Goal: Check status: Check status

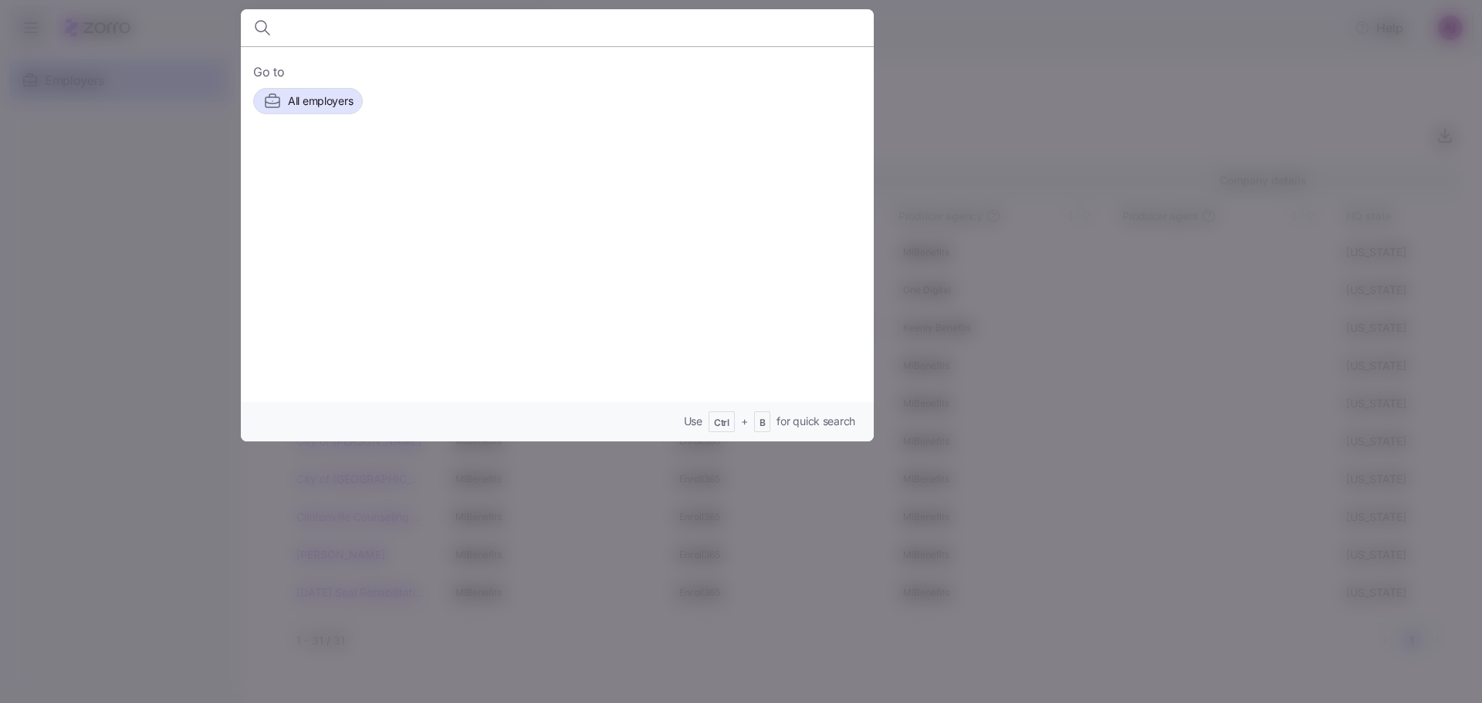
click at [347, 26] on input at bounding box center [481, 27] width 395 height 37
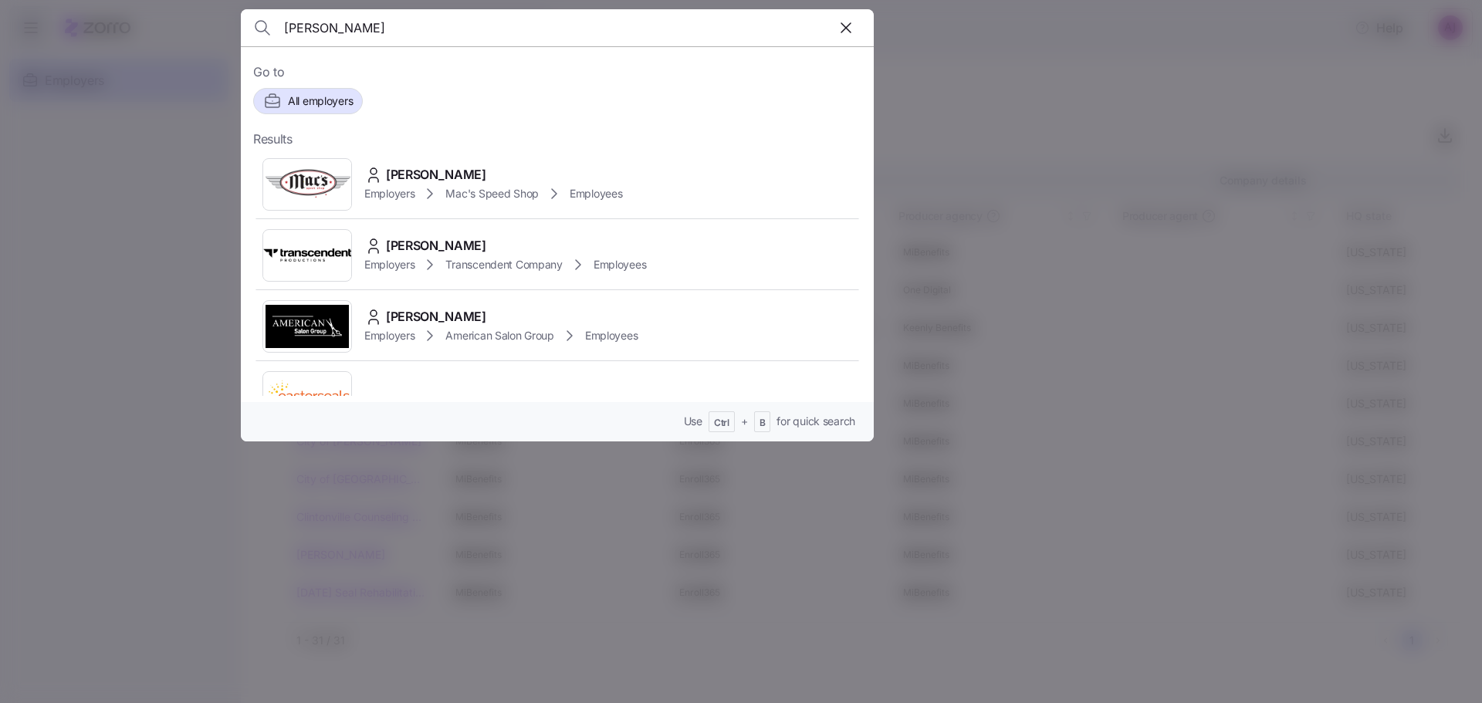
click at [370, 27] on input "[PERSON_NAME]" at bounding box center [481, 27] width 395 height 37
paste input "Wallerstein"
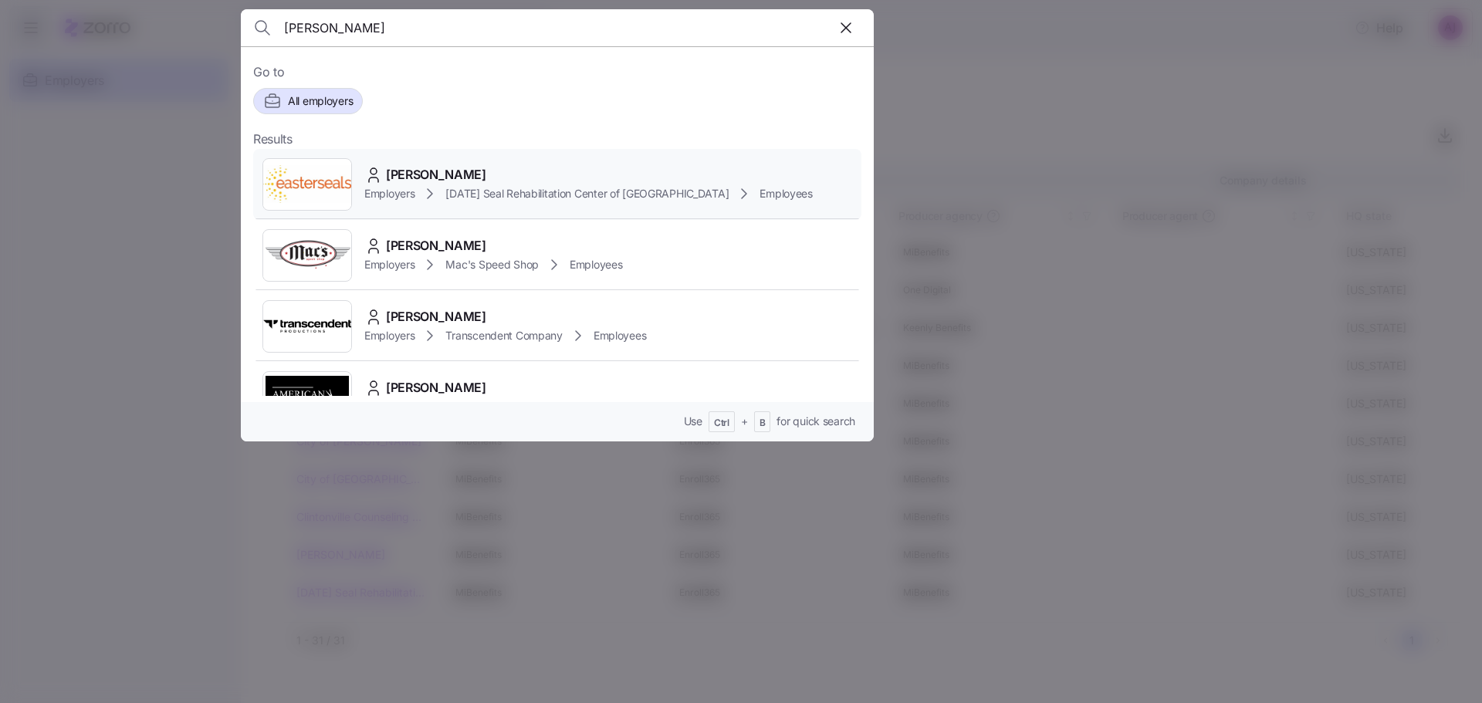
type input "[PERSON_NAME]"
click at [316, 187] on img at bounding box center [307, 184] width 88 height 43
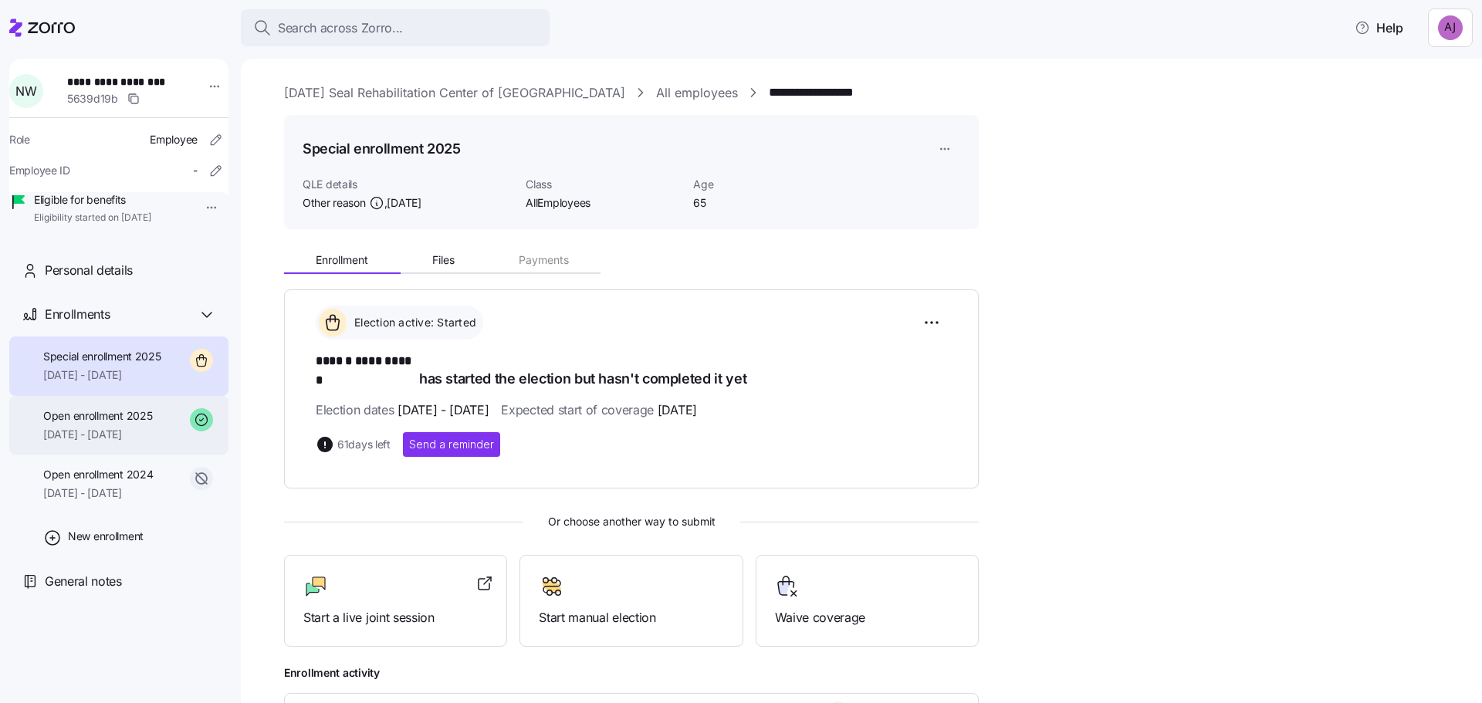
click at [102, 442] on span "[DATE] - [DATE]" at bounding box center [97, 434] width 109 height 15
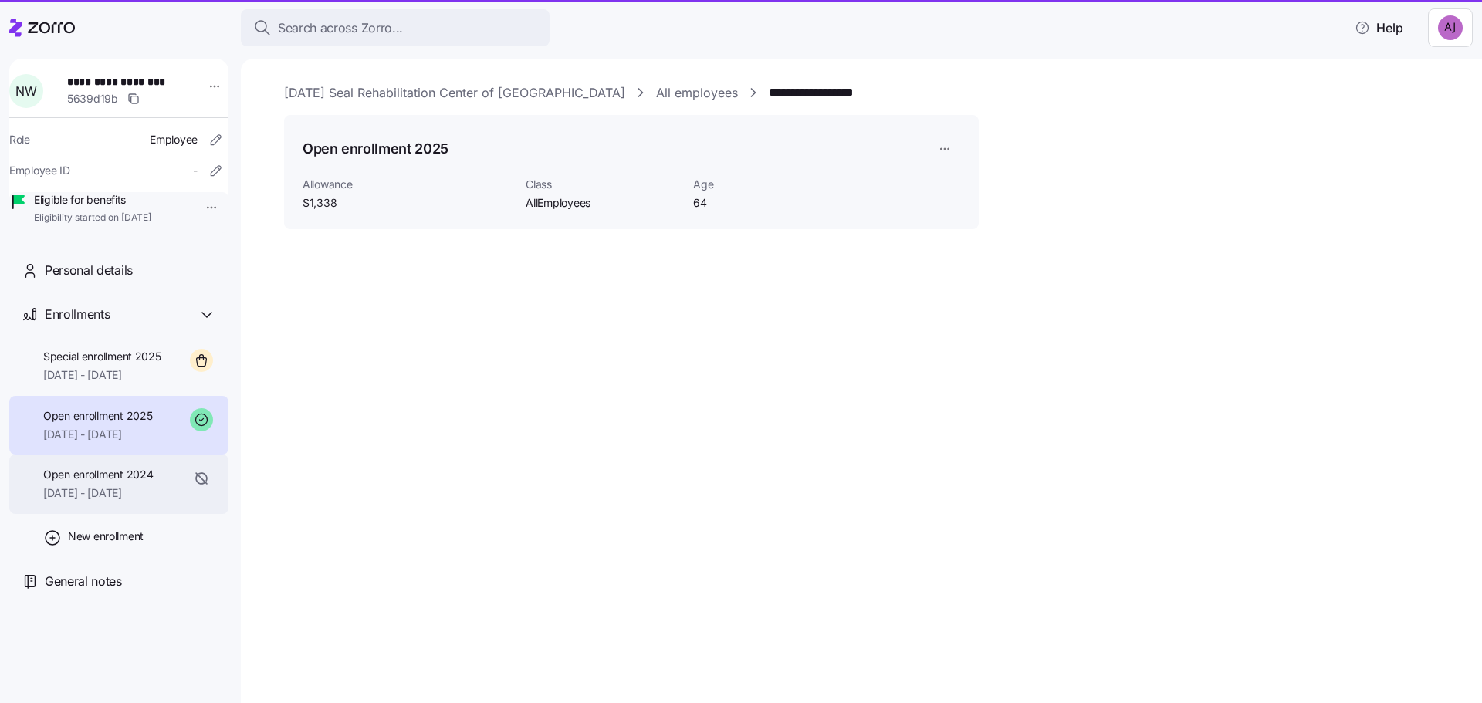
click at [134, 501] on span "[DATE] - [DATE]" at bounding box center [98, 493] width 110 height 15
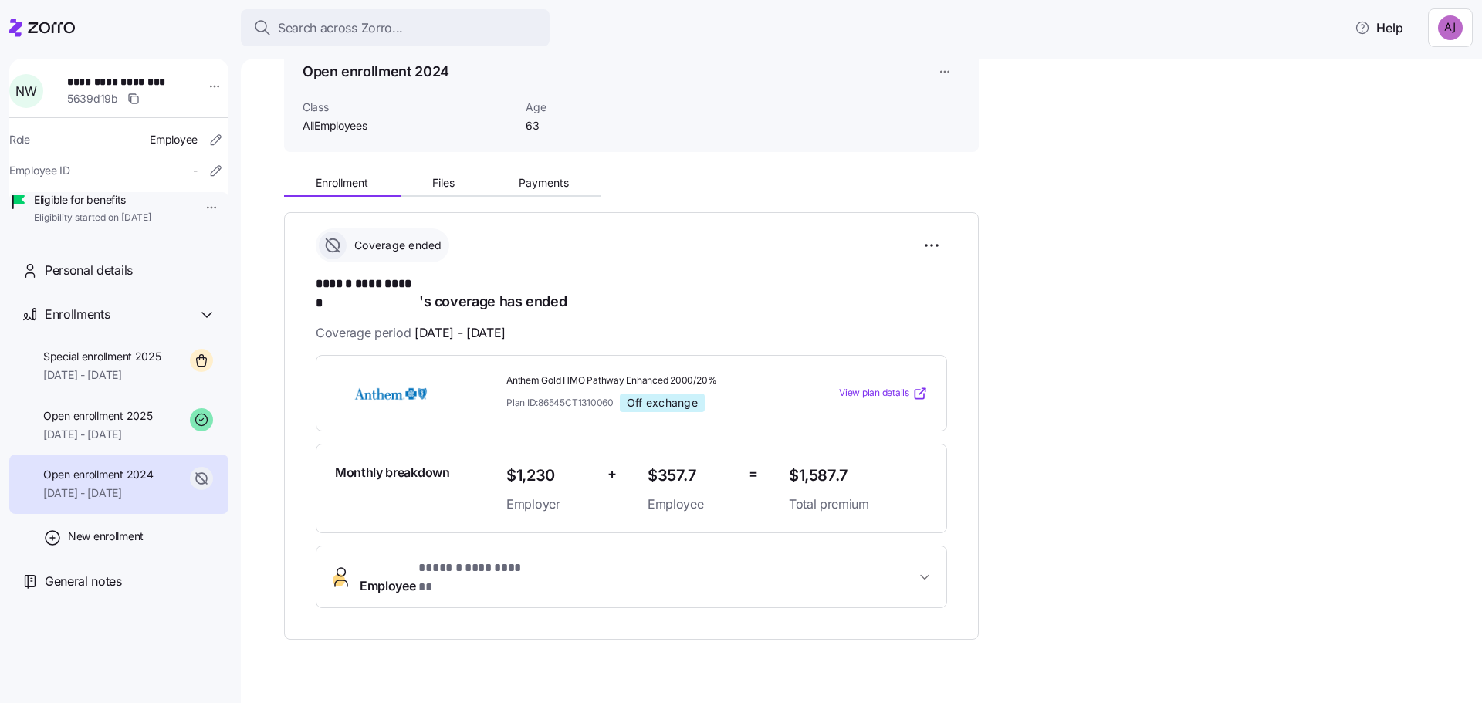
scroll to position [78, 0]
click at [143, 442] on span "[DATE] - [DATE]" at bounding box center [97, 434] width 109 height 15
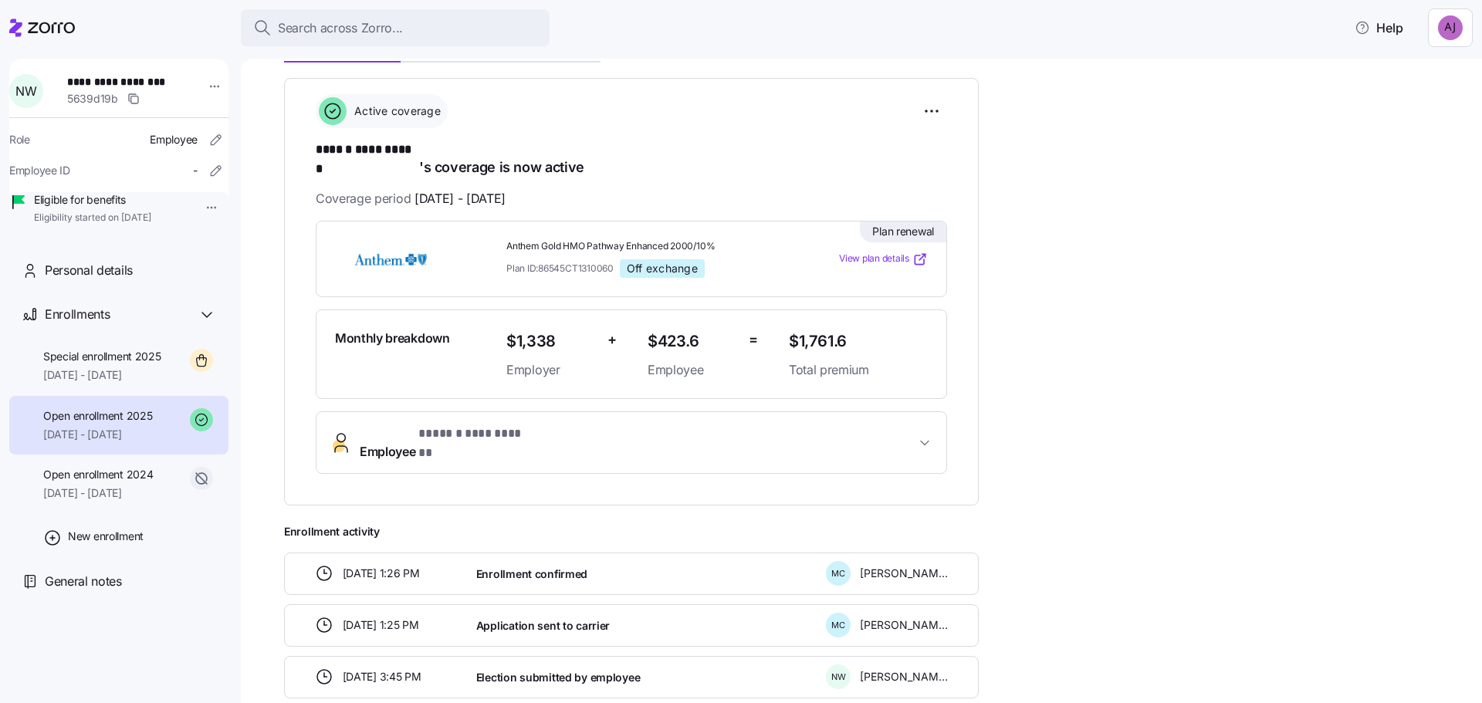
scroll to position [39, 0]
